Goal: Answer question/provide support: Share knowledge or assist other users

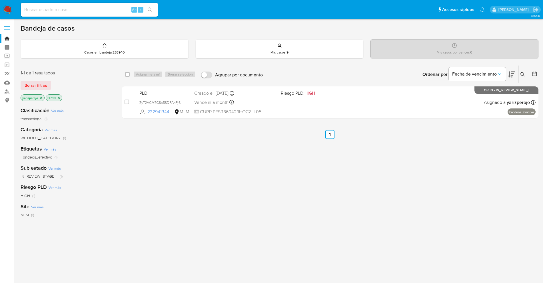
click at [98, 9] on input at bounding box center [89, 9] width 137 height 7
paste input "457842963"
type input "457842963"
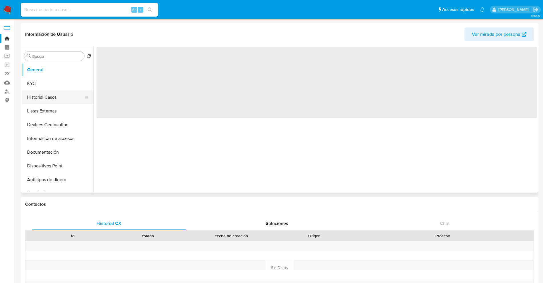
select select "10"
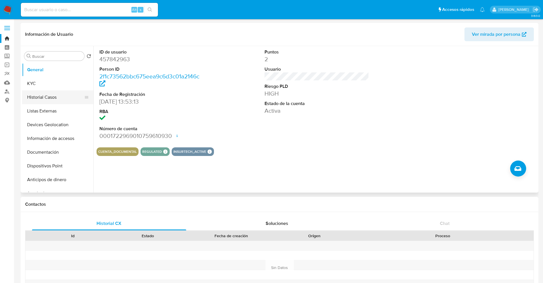
click at [43, 99] on button "Historial Casos" at bounding box center [55, 97] width 67 height 14
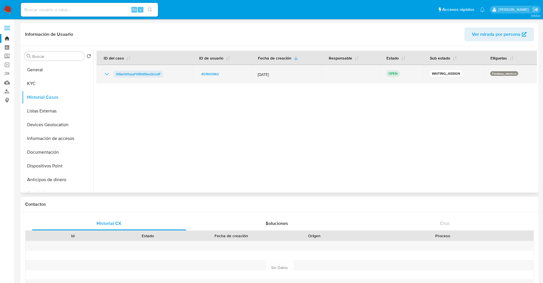
click at [139, 72] on span "X6kzhVfspyFI0RkISbeQUxdF" at bounding box center [138, 74] width 45 height 7
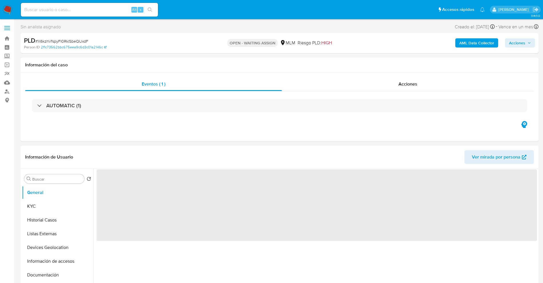
select select "10"
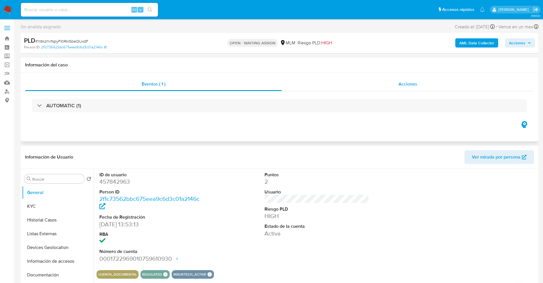
click at [377, 89] on div "Acciones" at bounding box center [408, 84] width 252 height 14
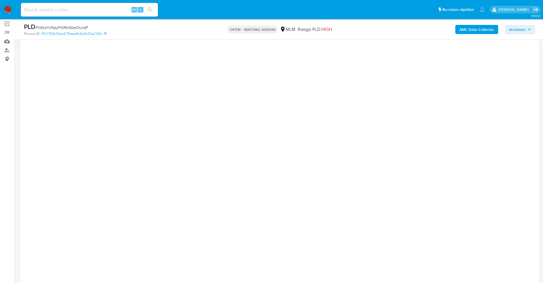
scroll to position [36, 0]
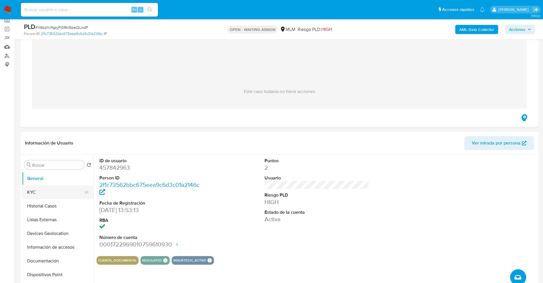
click at [50, 195] on button "KYC" at bounding box center [55, 192] width 67 height 14
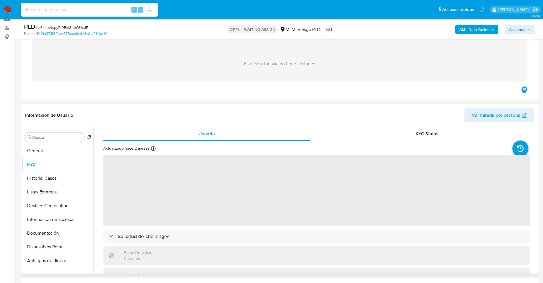
scroll to position [107, 0]
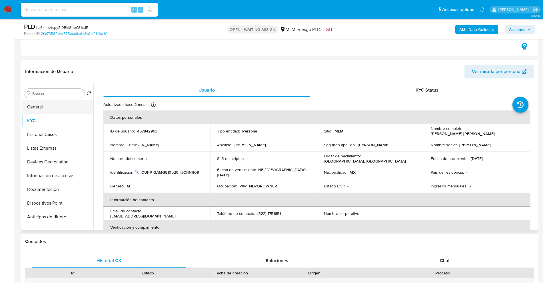
click at [62, 108] on button "General" at bounding box center [55, 107] width 67 height 14
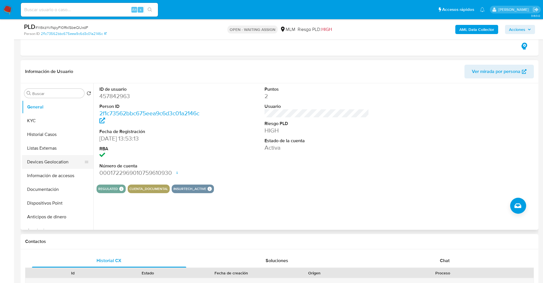
click at [40, 158] on button "Devices Geolocation" at bounding box center [55, 162] width 67 height 14
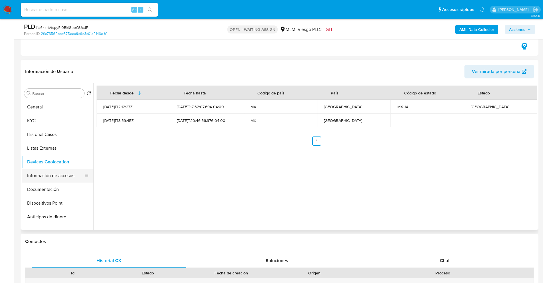
click at [64, 178] on button "Información de accesos" at bounding box center [55, 176] width 67 height 14
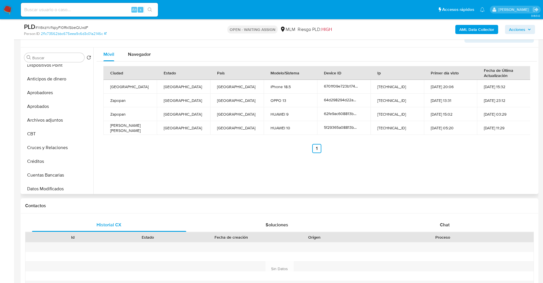
scroll to position [0, 0]
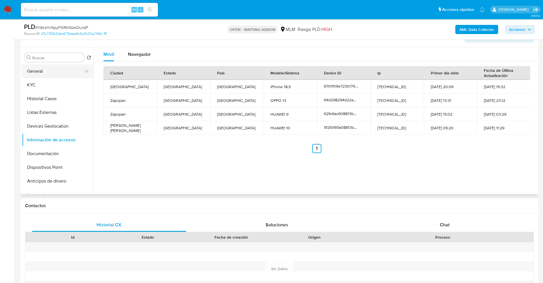
click at [50, 71] on button "General" at bounding box center [55, 71] width 67 height 14
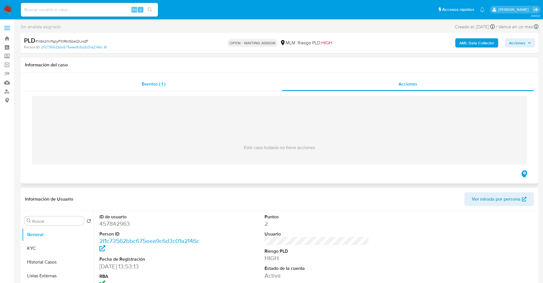
click at [179, 79] on div "Eventos ( 1 )" at bounding box center [153, 84] width 257 height 14
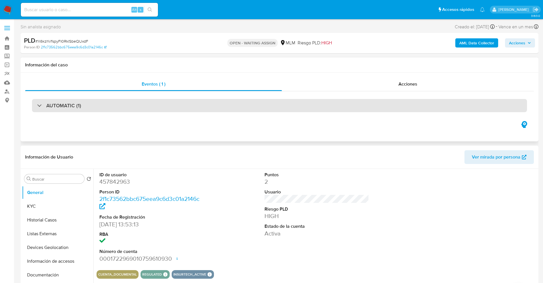
click at [37, 105] on div at bounding box center [37, 105] width 0 height 0
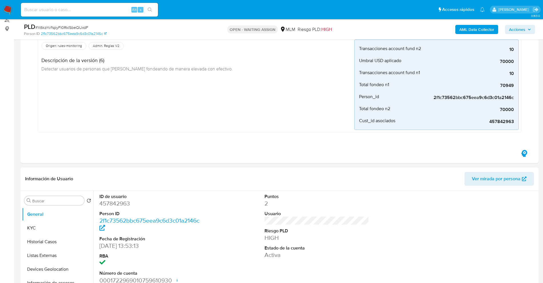
scroll to position [143, 0]
